Goal: Check status: Check status

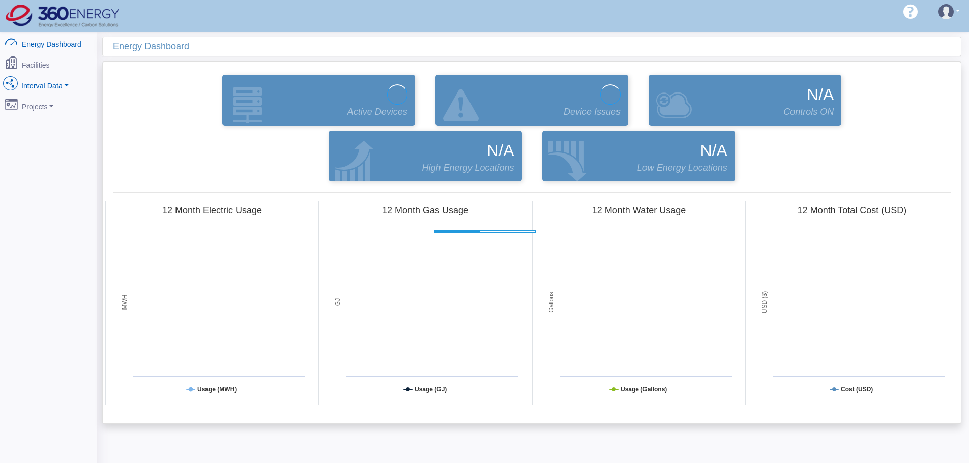
click at [44, 79] on link "Interval Data" at bounding box center [48, 83] width 99 height 21
click at [43, 81] on link "Interval Data" at bounding box center [48, 83] width 99 height 21
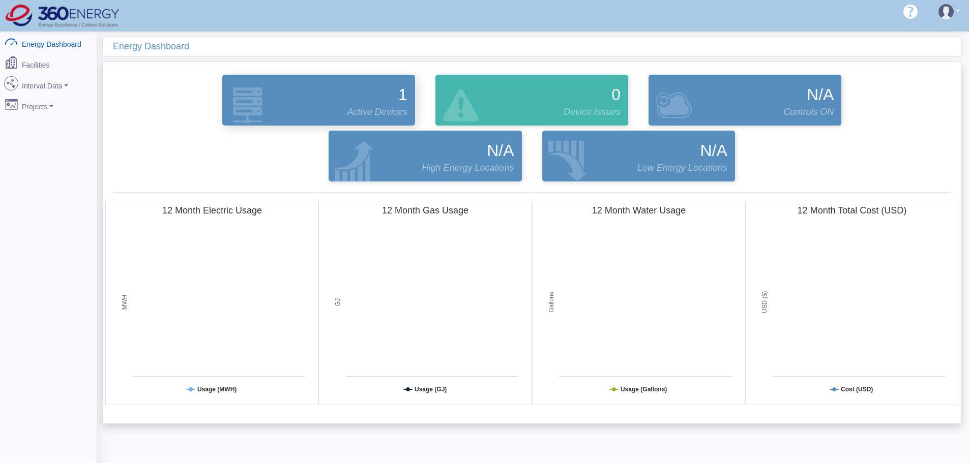
click at [365, 108] on span "Active Devices" at bounding box center [377, 112] width 60 height 14
click at [41, 86] on link "Interval Data" at bounding box center [48, 83] width 99 height 21
click at [57, 136] on link "DataView" at bounding box center [48, 139] width 99 height 18
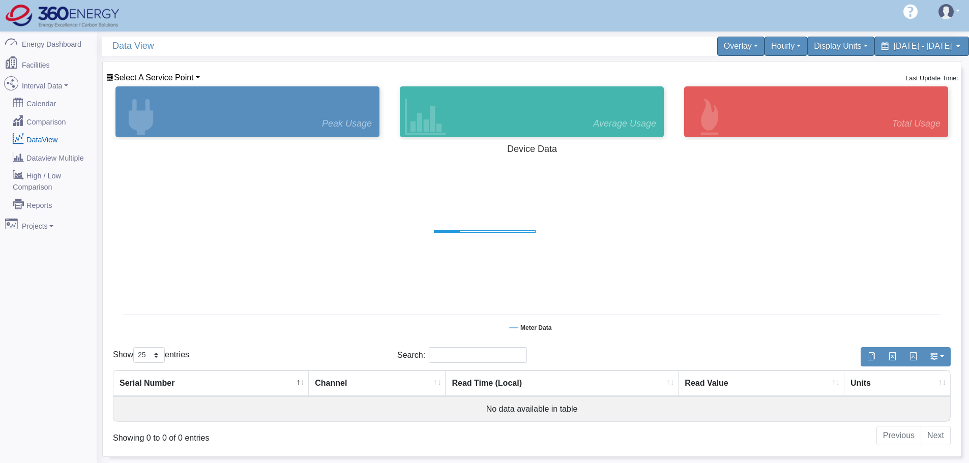
select select "25"
click at [179, 74] on span "Select A Service Point" at bounding box center [154, 77] width 80 height 9
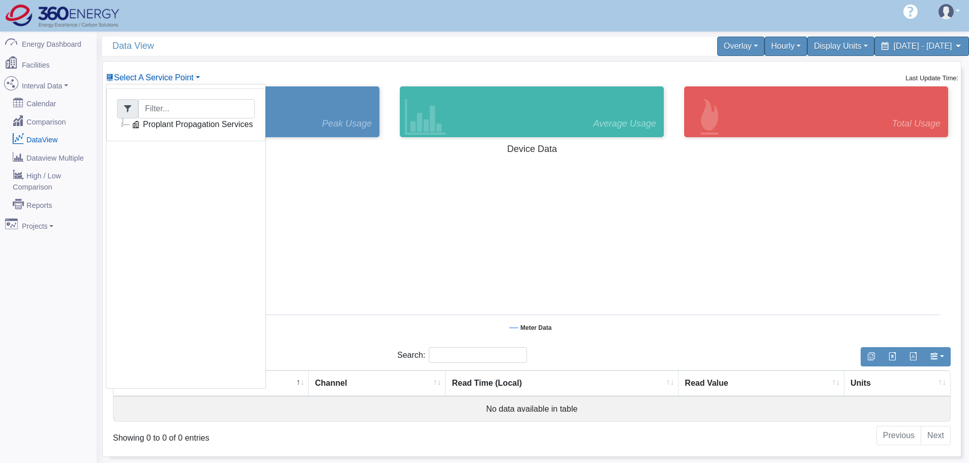
click at [180, 125] on link "Proplant Propagation Services" at bounding box center [192, 125] width 126 height 12
click at [198, 141] on link "Main Electric" at bounding box center [176, 137] width 70 height 12
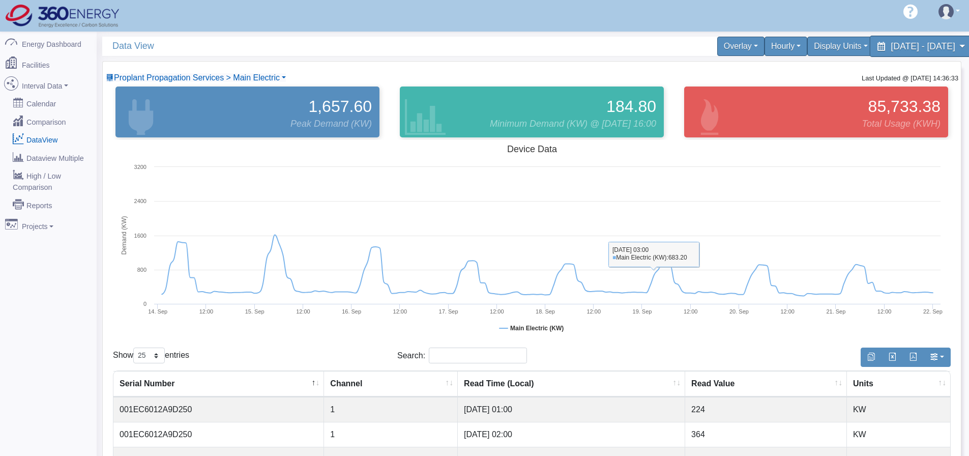
click at [904, 44] on span "[DATE] - [DATE]" at bounding box center [923, 46] width 64 height 10
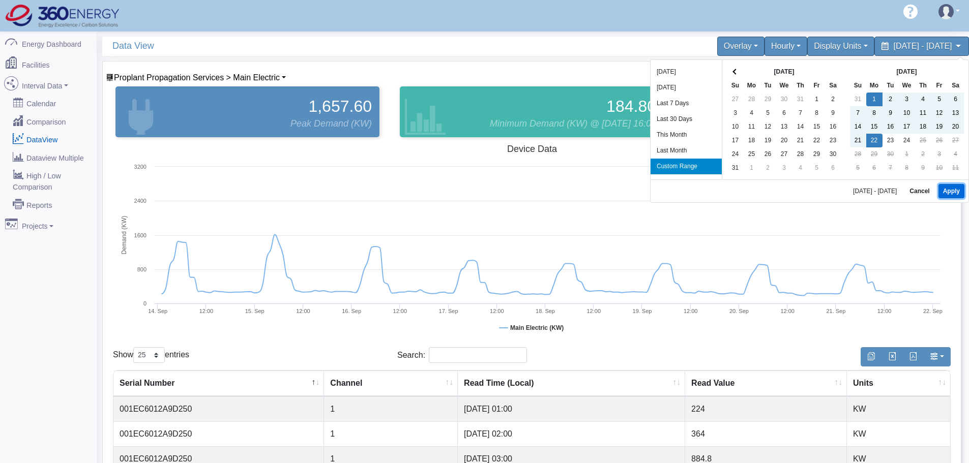
click at [945, 189] on button "Apply" at bounding box center [951, 191] width 26 height 14
